Goal: Check status: Check status

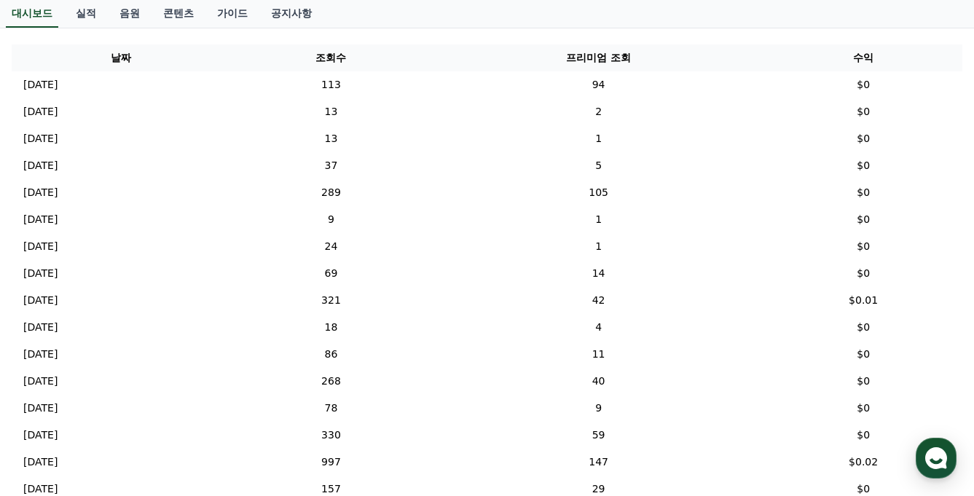
scroll to position [457, 0]
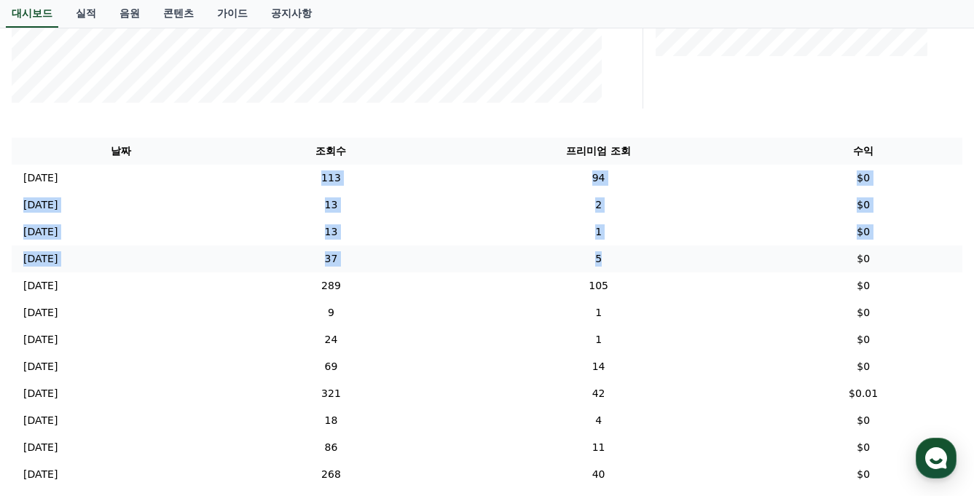
drag, startPoint x: 548, startPoint y: 195, endPoint x: 752, endPoint y: 267, distance: 216.3
click at [750, 266] on tbody "[DATE] 09/20 113 94 $0 [DATE] 09/19 13 2 $0 [DATE] 09/18 13 1 $0 [DATE] 09/17 3…" at bounding box center [487, 502] width 950 height 674
click at [752, 267] on td "5" at bounding box center [598, 258] width 331 height 27
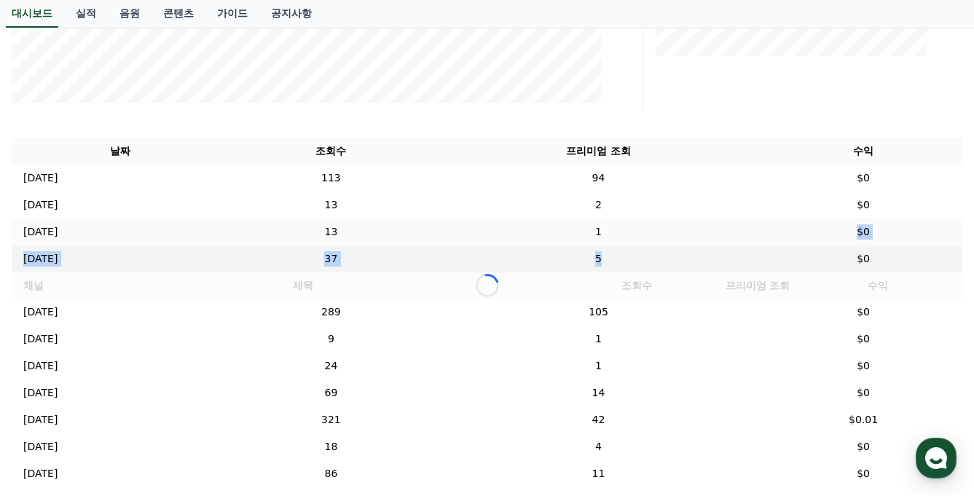
drag, startPoint x: 725, startPoint y: 251, endPoint x: 643, endPoint y: 243, distance: 82.0
click at [658, 272] on div "Loading..." at bounding box center [487, 285] width 950 height 26
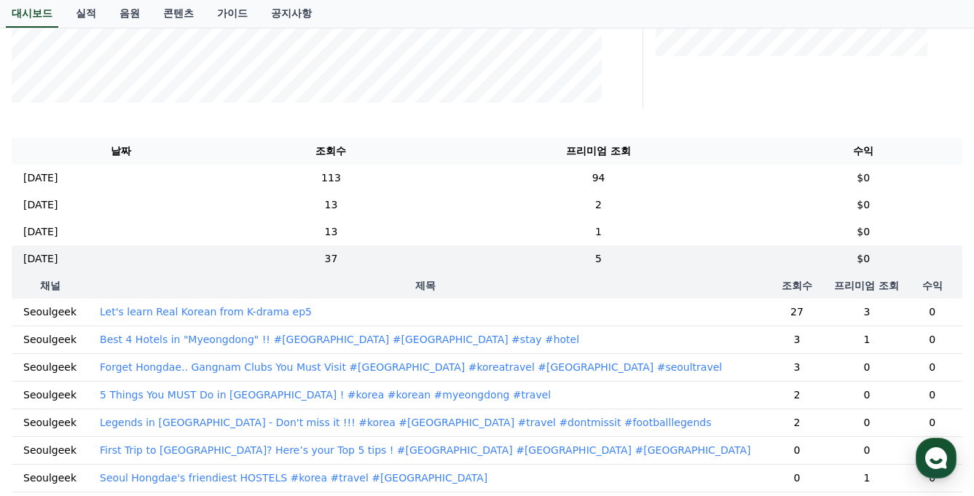
click at [762, 277] on th "조회수" at bounding box center [796, 285] width 69 height 26
click at [762, 273] on th "조회수" at bounding box center [796, 285] width 69 height 26
click at [657, 269] on td "5" at bounding box center [598, 258] width 331 height 27
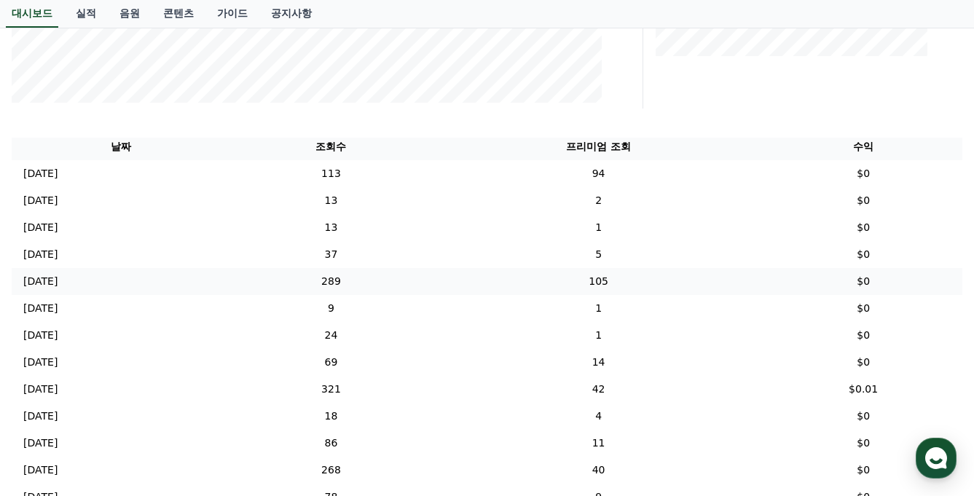
scroll to position [6, 0]
click at [650, 280] on td "105" at bounding box center [598, 280] width 331 height 27
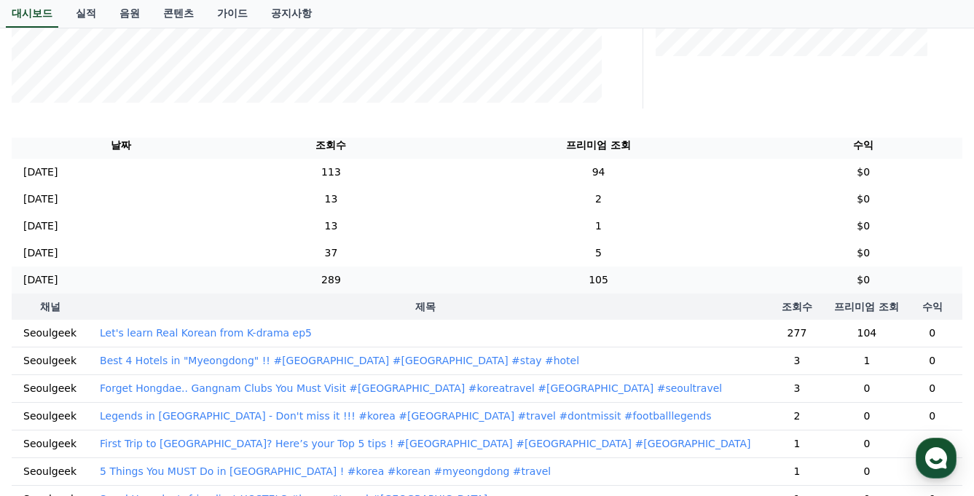
click at [650, 280] on td "105" at bounding box center [598, 280] width 331 height 27
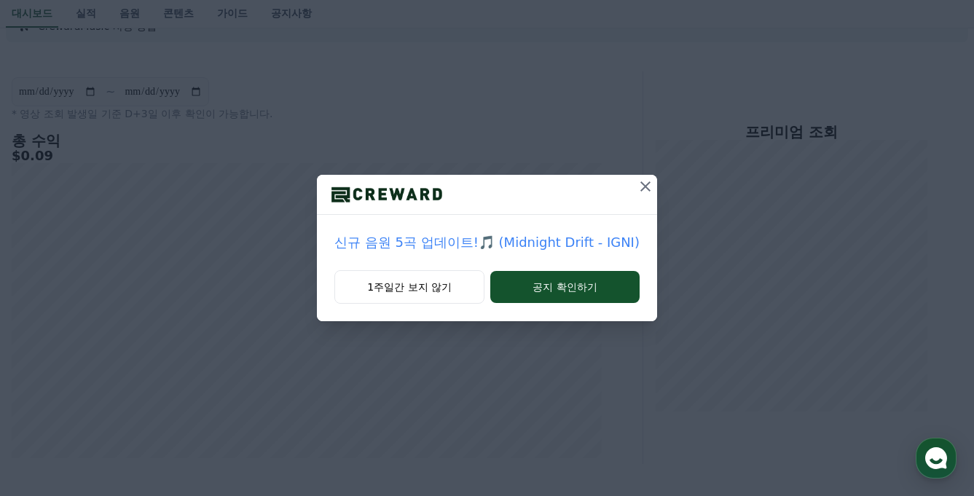
scroll to position [96, 0]
click at [636, 181] on icon at bounding box center [644, 186] width 17 height 17
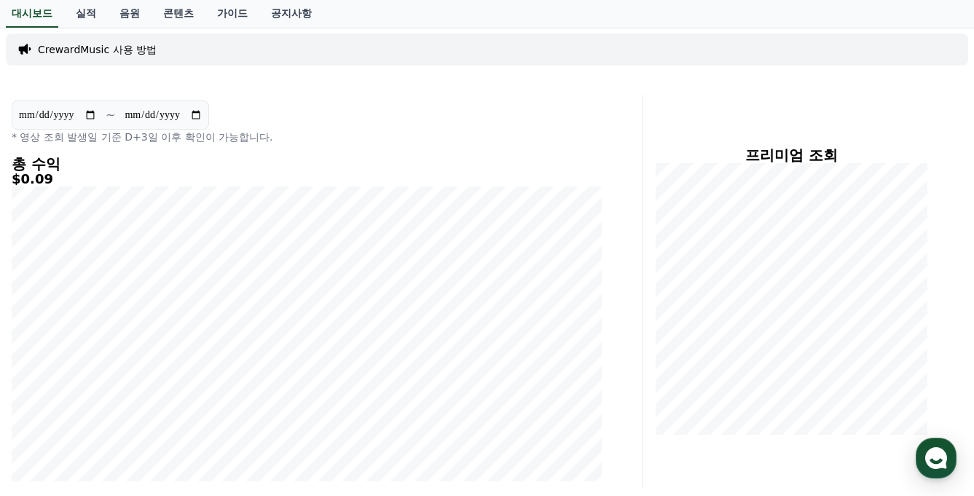
scroll to position [72, 0]
